Goal: Find specific page/section: Find specific page/section

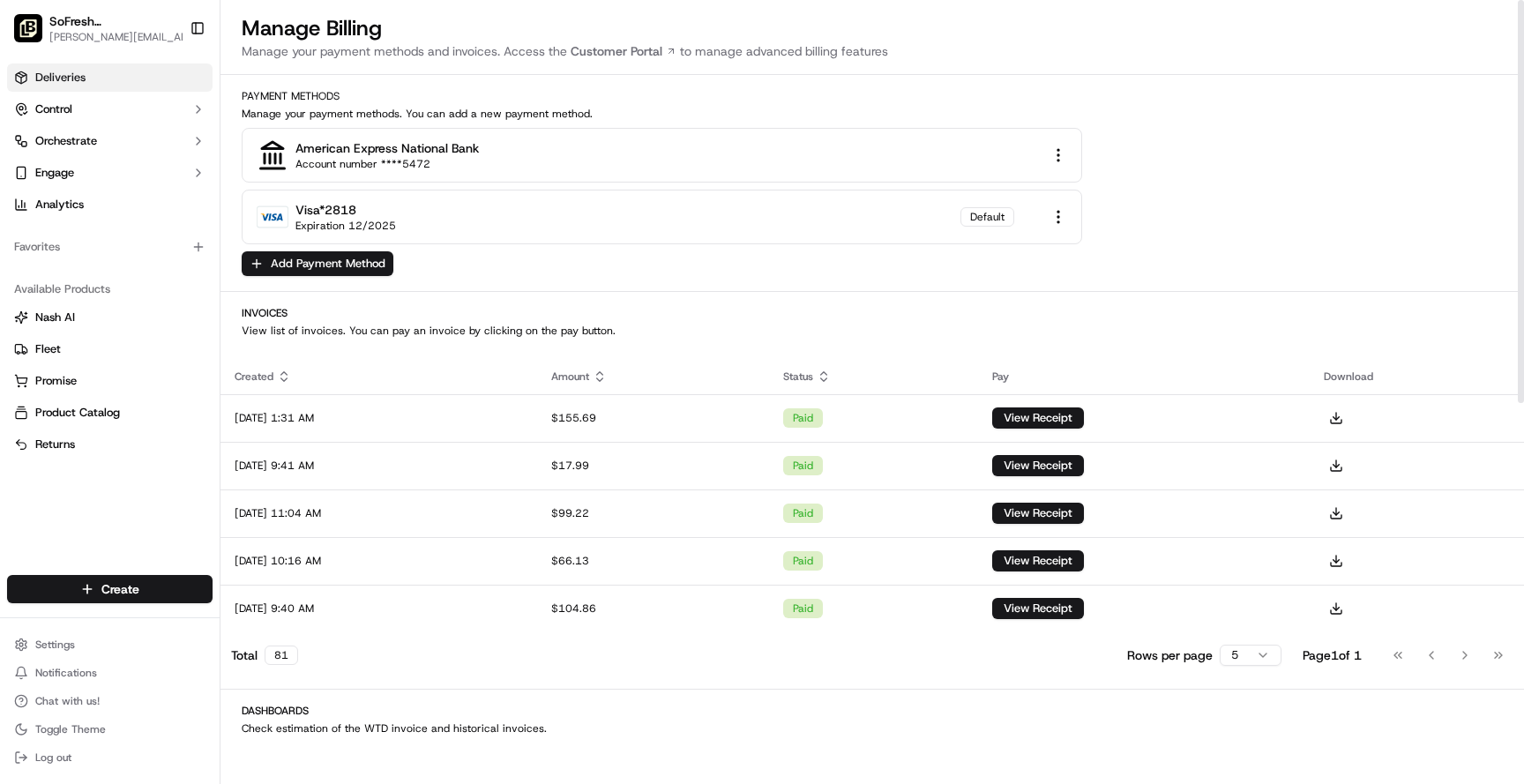
click at [124, 91] on link "Deliveries" at bounding box center [110, 77] width 205 height 28
